Goal: Book appointment/travel/reservation

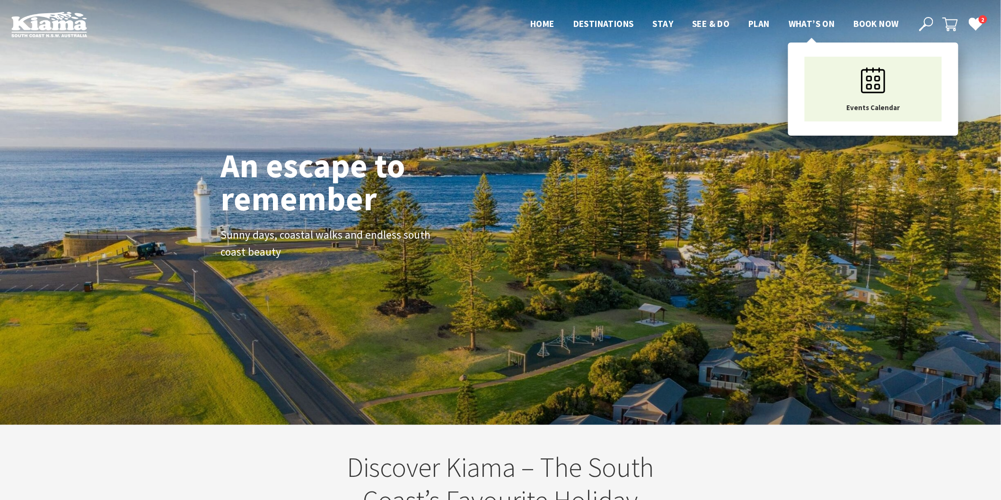
scroll to position [17, 1010]
click at [815, 22] on span "What’s On" at bounding box center [812, 23] width 46 height 11
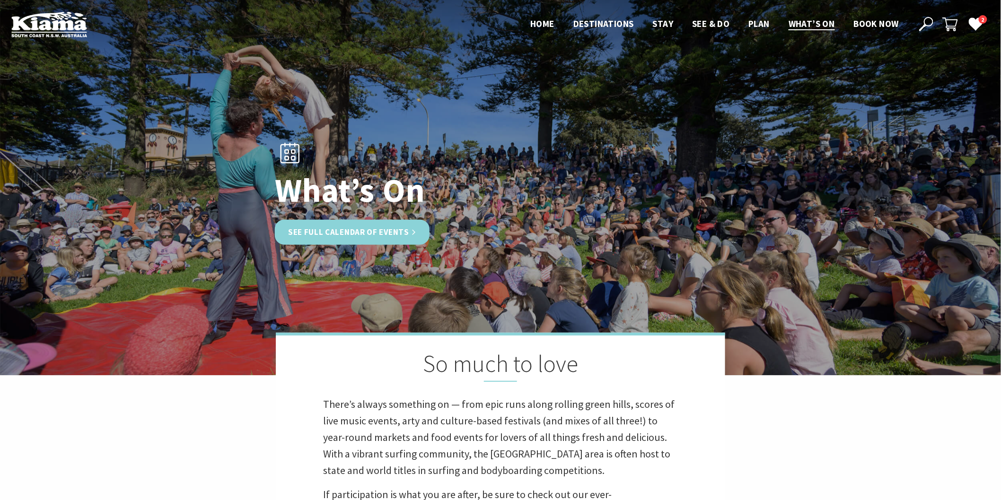
click at [392, 224] on link "See Full Calendar of Events" at bounding box center [352, 232] width 155 height 25
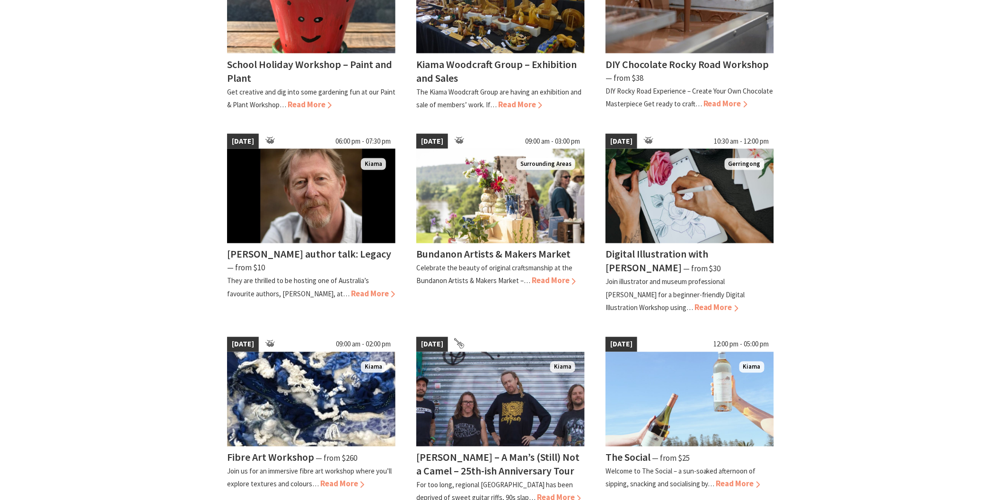
scroll to position [578, 0]
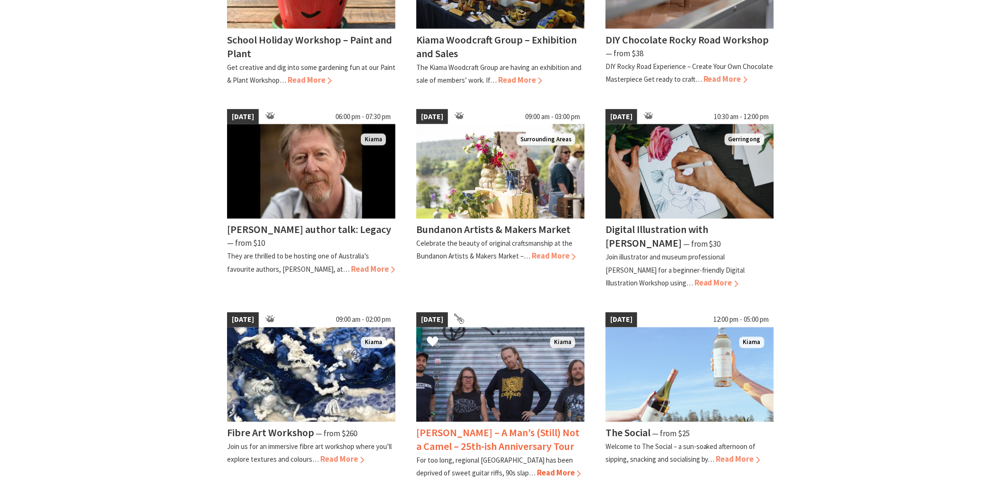
click at [531, 436] on h4 "[PERSON_NAME] – A Man’s (Still) Not a Camel – 25th-ish Anniversary Tour" at bounding box center [497, 440] width 163 height 27
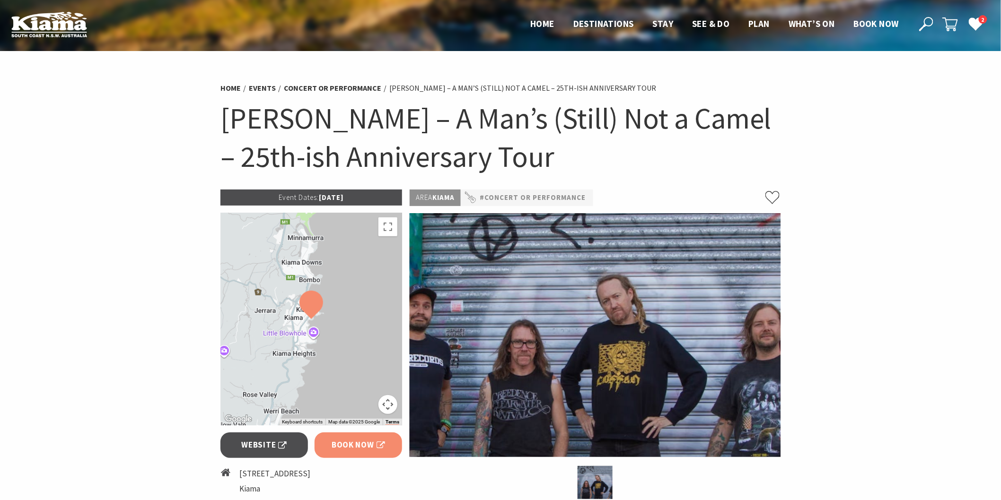
click at [347, 439] on span "Book Now" at bounding box center [358, 445] width 53 height 13
